Goal: Information Seeking & Learning: Learn about a topic

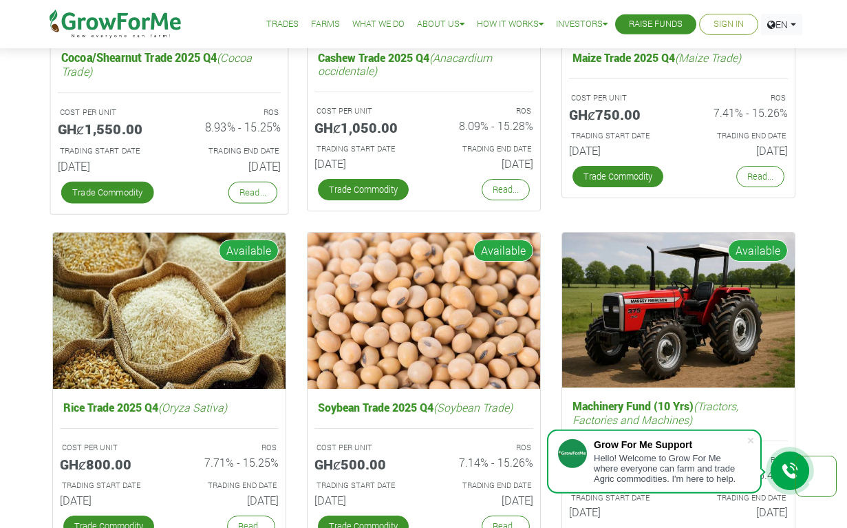
scroll to position [2035, 0]
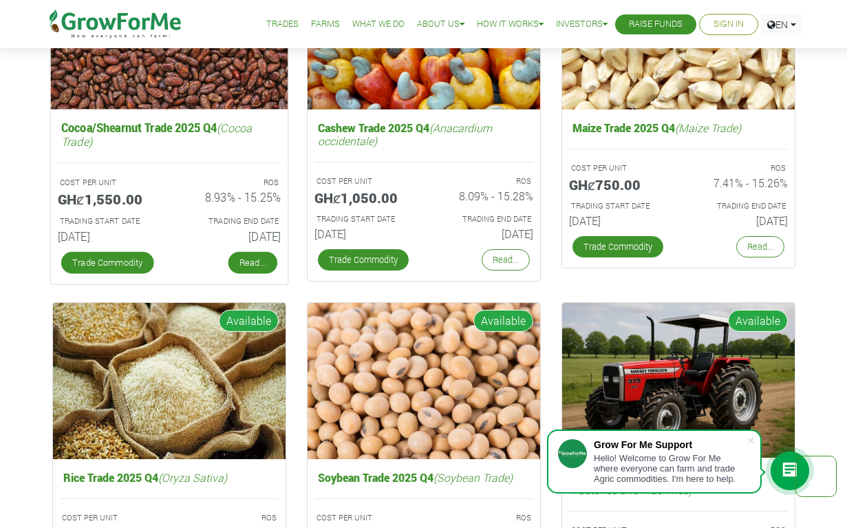
click at [247, 255] on link "Read..." at bounding box center [252, 263] width 49 height 22
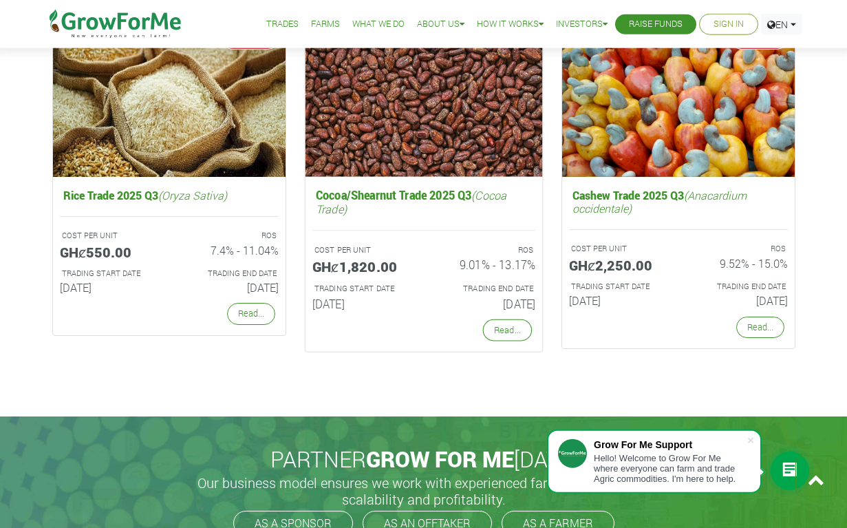
scroll to position [2667, 0]
